Goal: Task Accomplishment & Management: Use online tool/utility

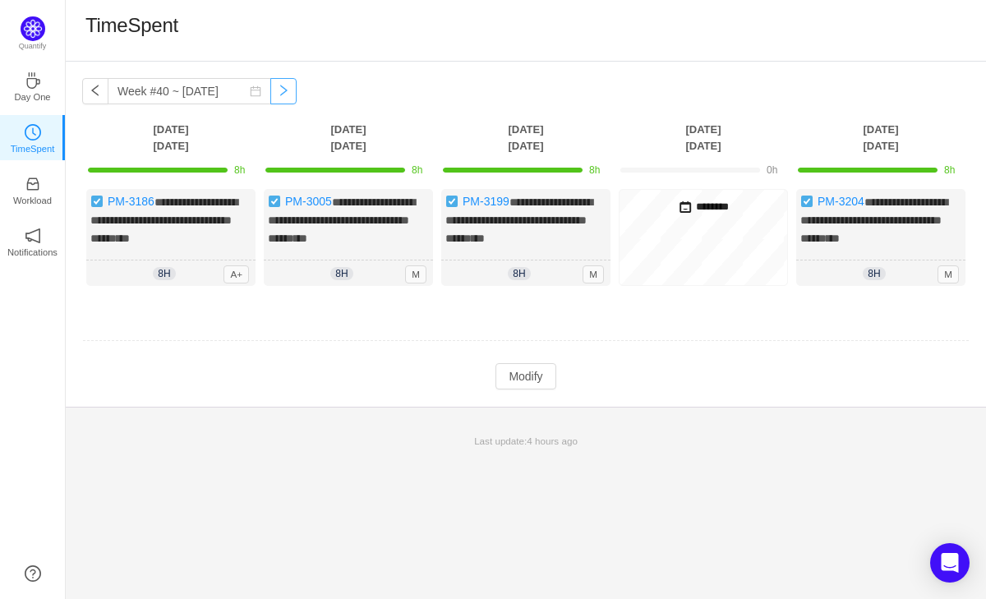
click at [277, 97] on button "button" at bounding box center [283, 91] width 26 height 26
type input "Week #41 ~ [DATE]"
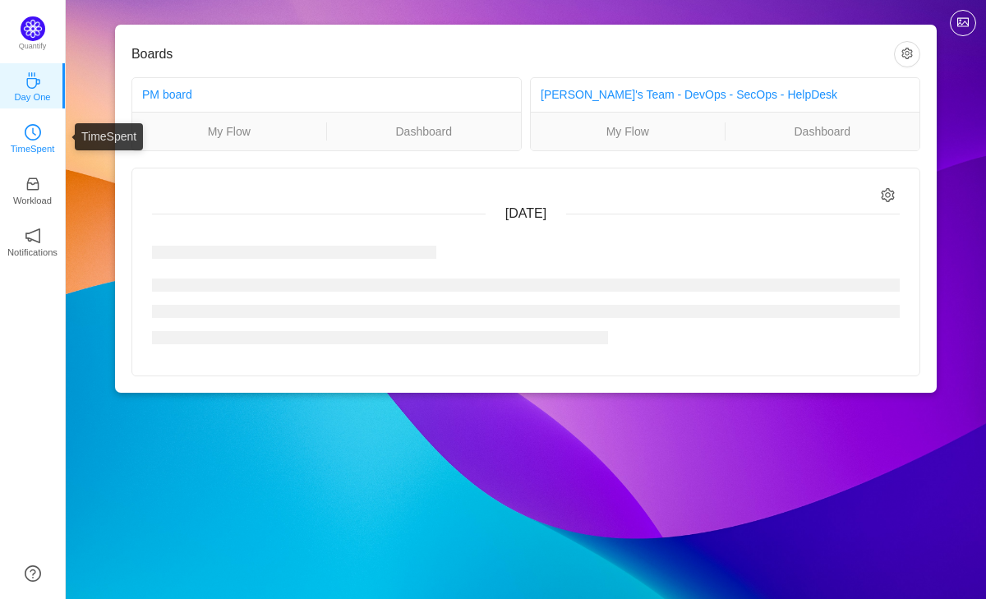
click at [35, 138] on icon "icon: clock-circle" at bounding box center [33, 132] width 16 height 16
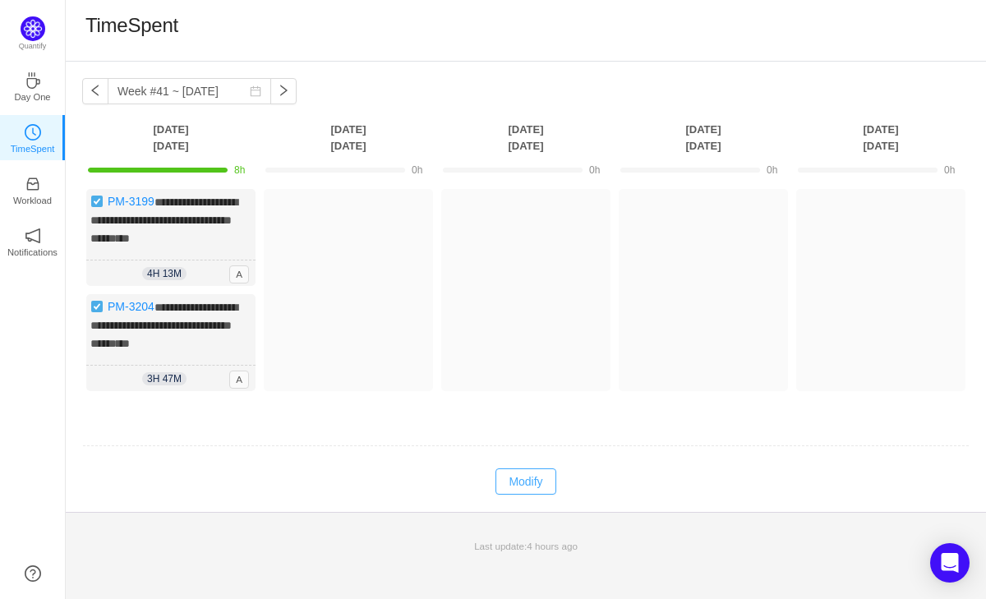
click at [528, 492] on button "Modify" at bounding box center [525, 481] width 60 height 26
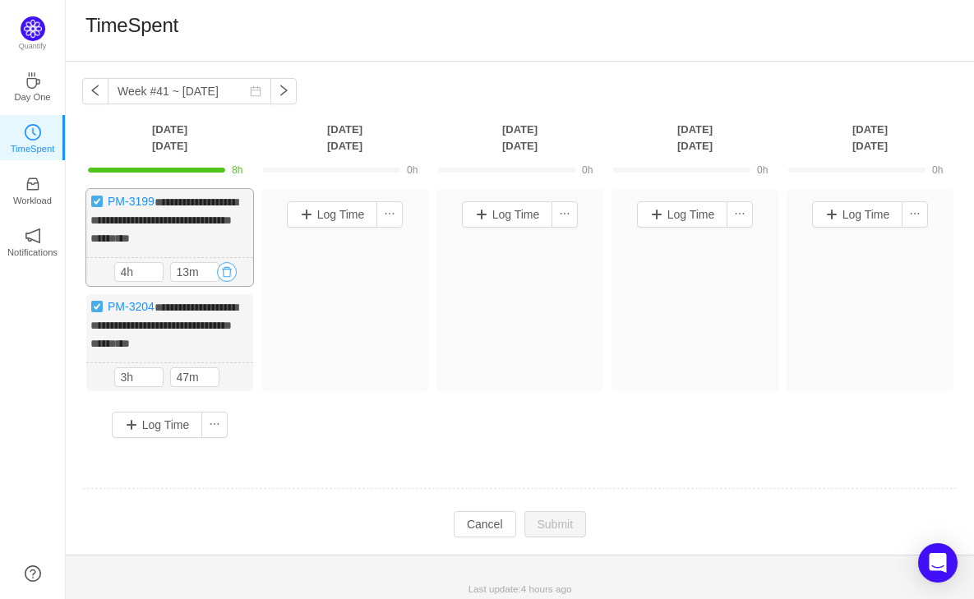
click at [228, 282] on button "button" at bounding box center [227, 272] width 20 height 20
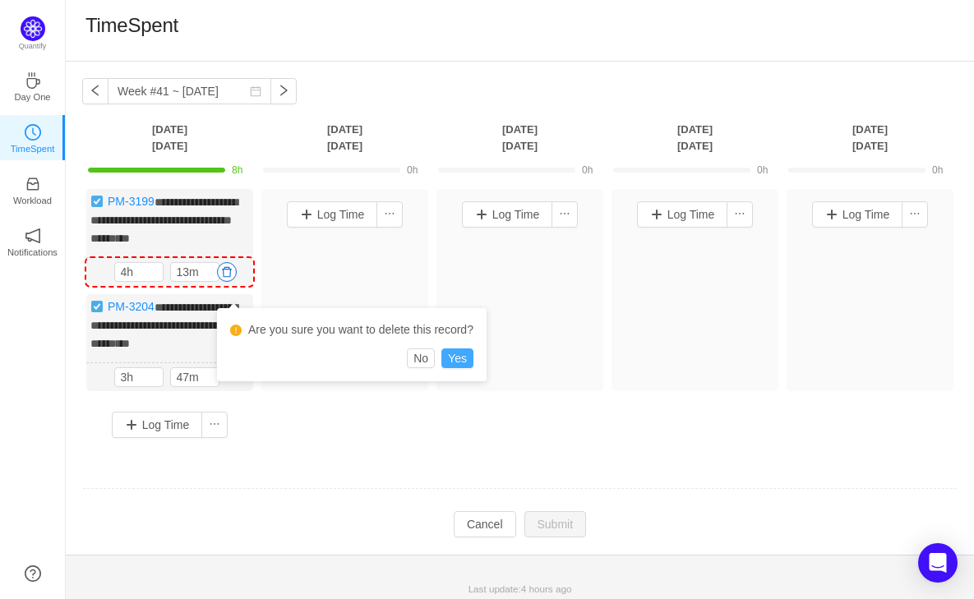
click at [470, 360] on button "Yes" at bounding box center [457, 358] width 32 height 20
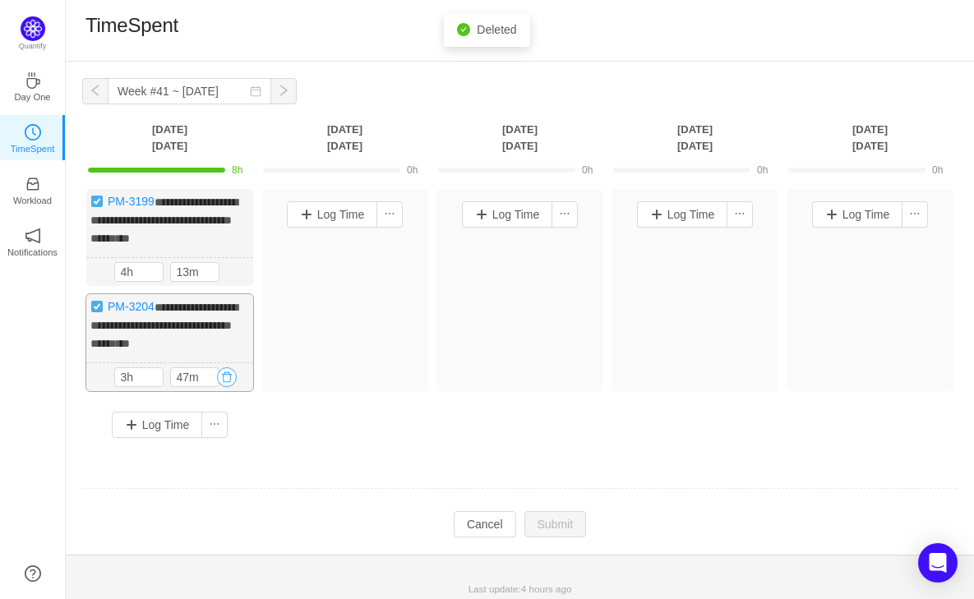
click at [228, 387] on button "button" at bounding box center [227, 377] width 20 height 20
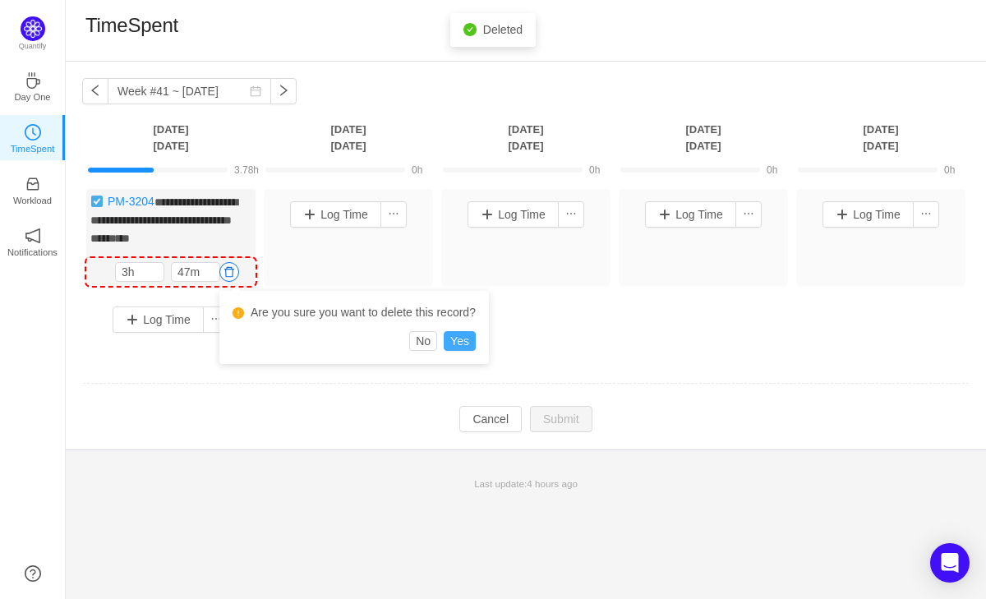
click at [476, 337] on button "Yes" at bounding box center [460, 341] width 32 height 20
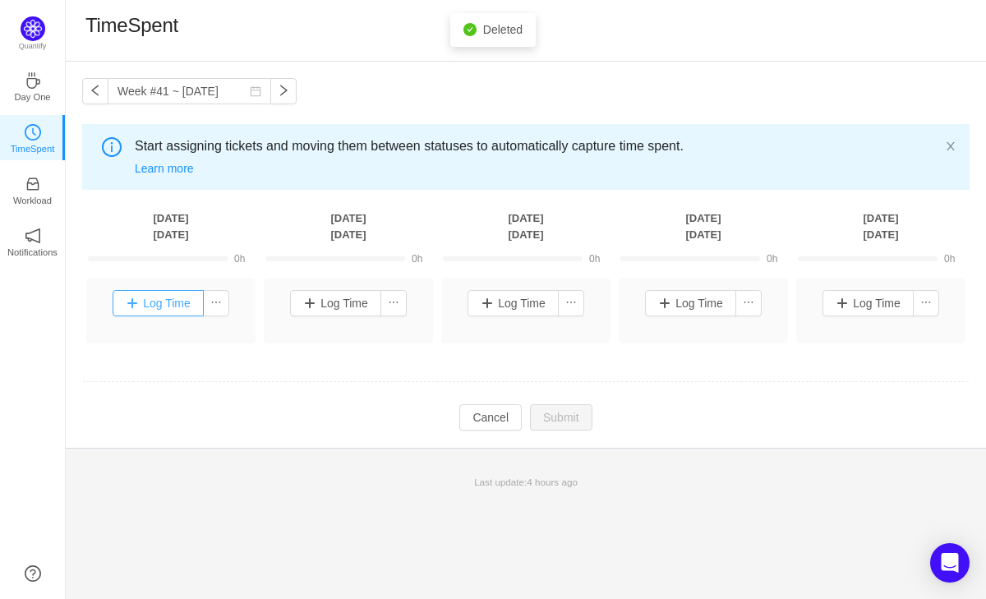
click at [154, 308] on button "Log Time" at bounding box center [158, 303] width 91 height 26
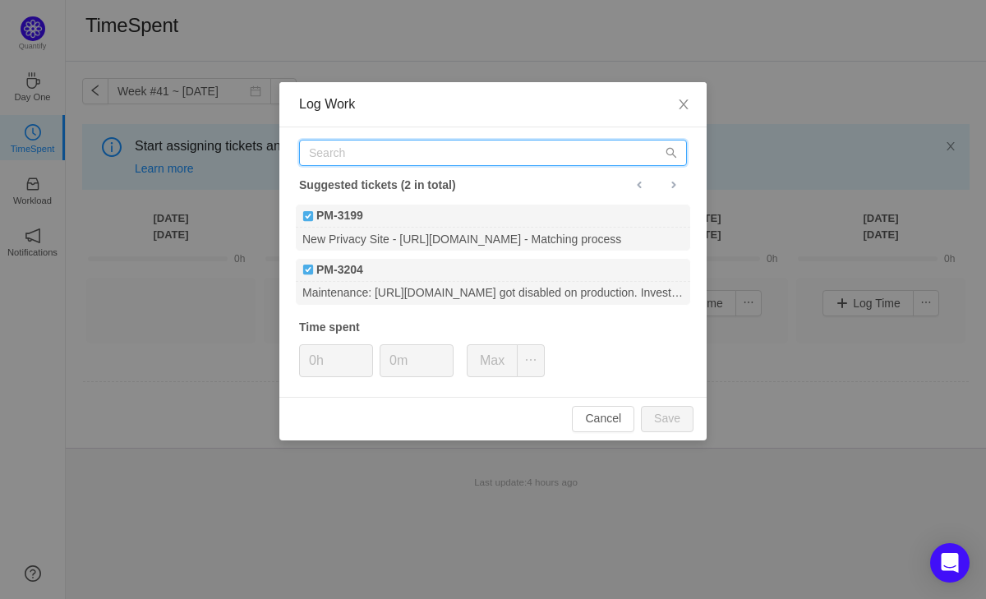
click at [375, 149] on input "text" at bounding box center [493, 153] width 388 height 26
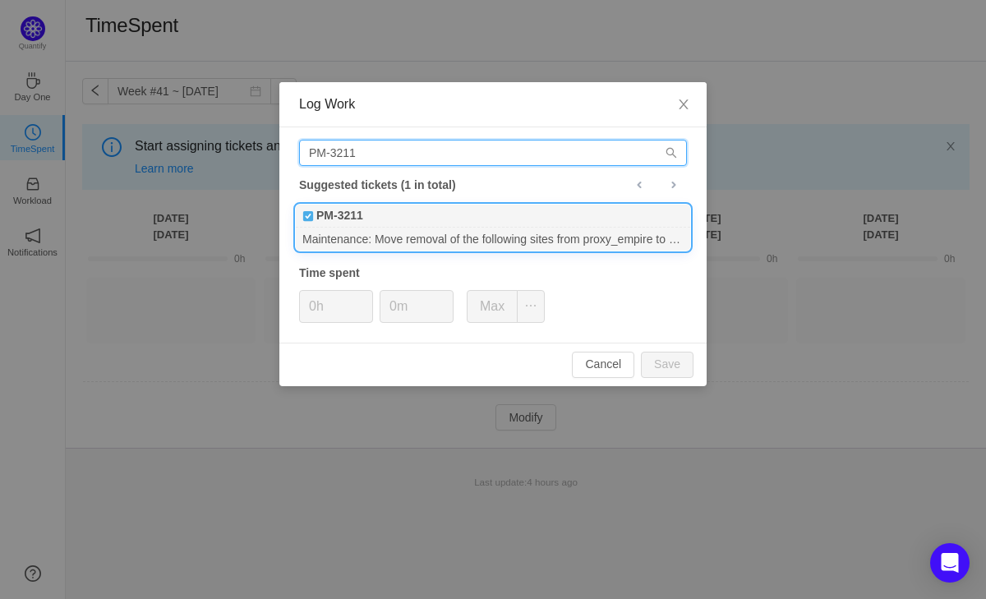
type input "PM-3211"
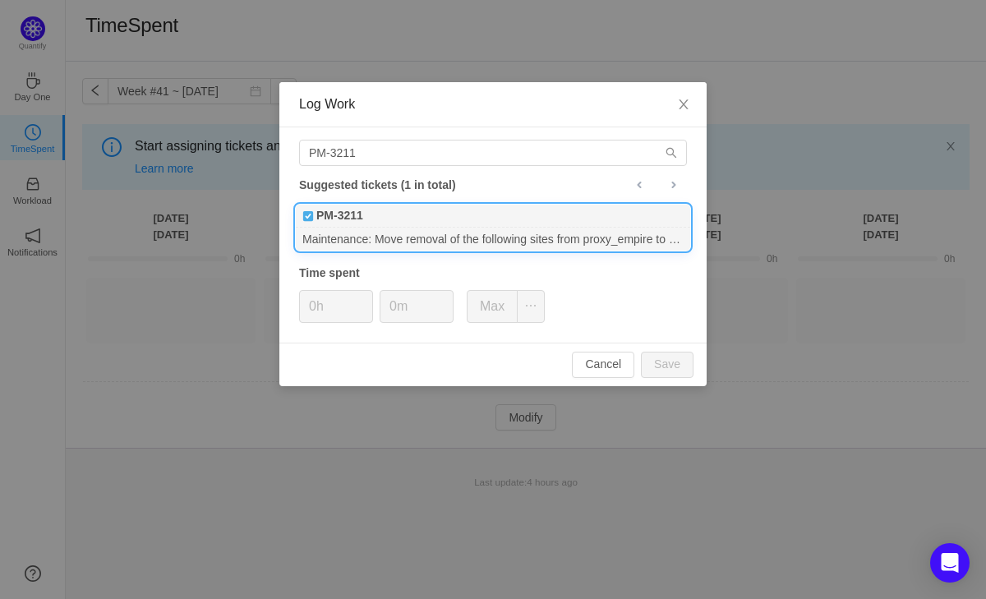
click at [411, 235] on div "Maintenance: Move removal of the following sites from proxy_empire to dataImpul…" at bounding box center [493, 239] width 394 height 22
click at [325, 306] on input "0h" at bounding box center [336, 306] width 72 height 31
click at [317, 307] on input "0h" at bounding box center [336, 306] width 72 height 31
click at [662, 362] on button "Save" at bounding box center [667, 365] width 53 height 26
type input "0h"
